Goal: Transaction & Acquisition: Purchase product/service

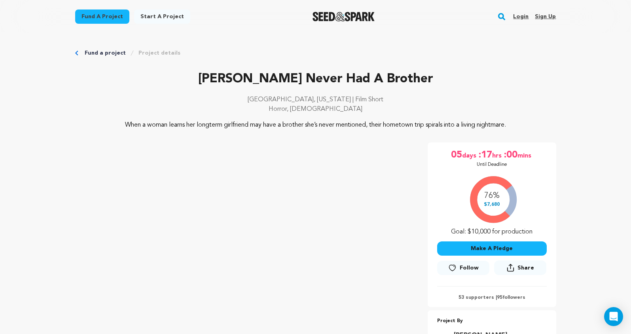
click at [327, 19] on img "Seed&Spark Homepage" at bounding box center [343, 16] width 62 height 9
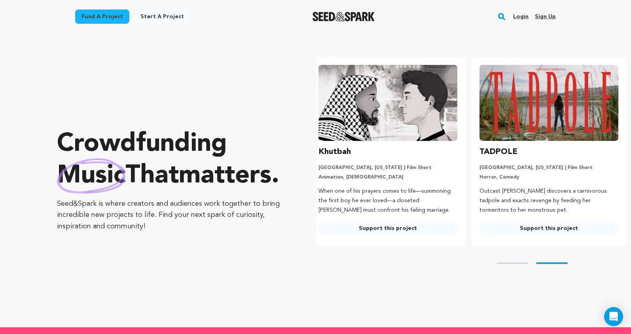
scroll to position [4, 0]
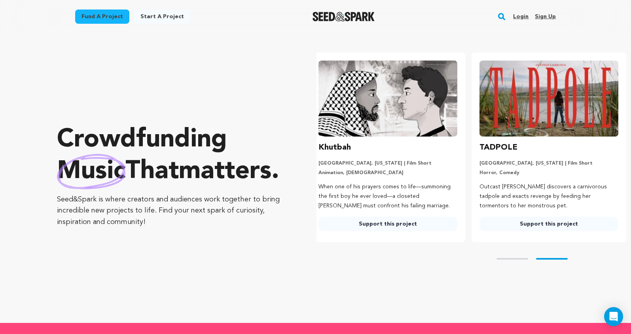
click at [386, 104] on img at bounding box center [387, 98] width 139 height 76
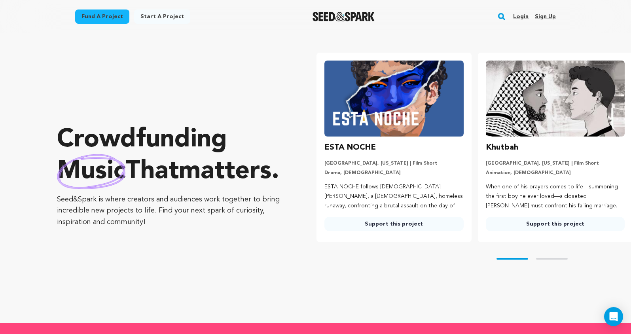
scroll to position [0, 0]
click at [499, 148] on h3 "Khutbah" at bounding box center [502, 147] width 32 height 13
click at [521, 121] on img at bounding box center [555, 98] width 139 height 76
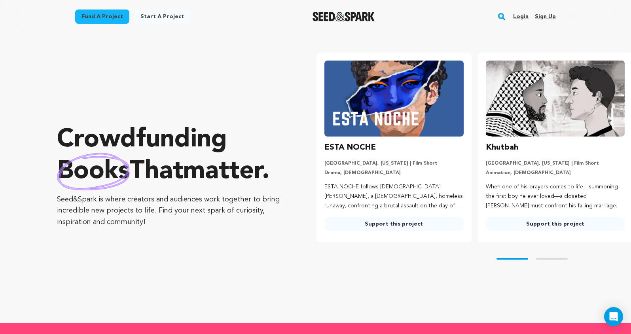
click at [535, 223] on link "Support this project" at bounding box center [555, 224] width 139 height 14
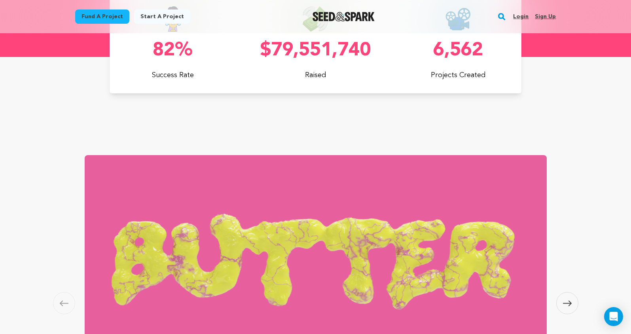
scroll to position [0, 167]
